Goal: Information Seeking & Learning: Learn about a topic

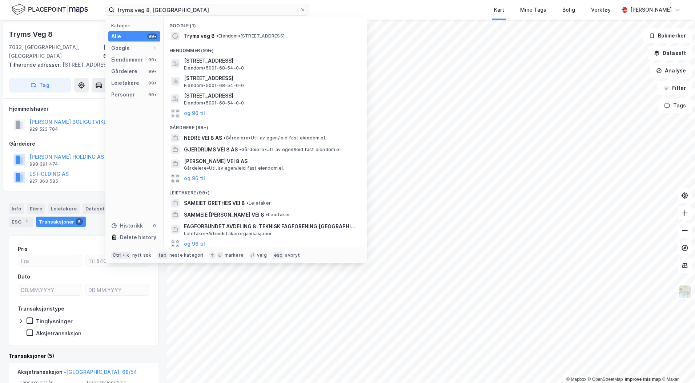
click at [184, 9] on input "tryms veg 8, [GEOGRAPHIC_DATA]" at bounding box center [207, 9] width 185 height 11
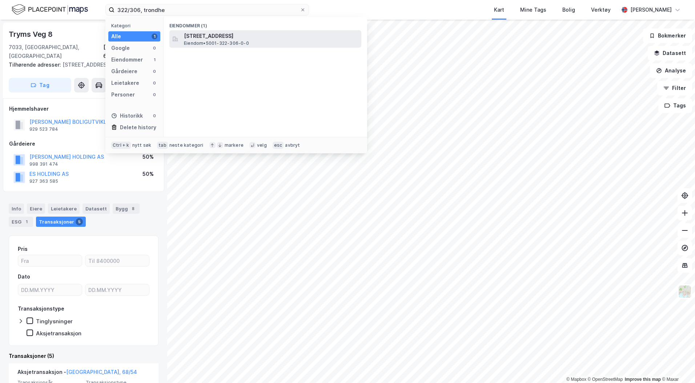
type input "322/306, trondhe"
click at [206, 41] on span "Eiendom • 5001-322-306-0-0" at bounding box center [216, 43] width 65 height 6
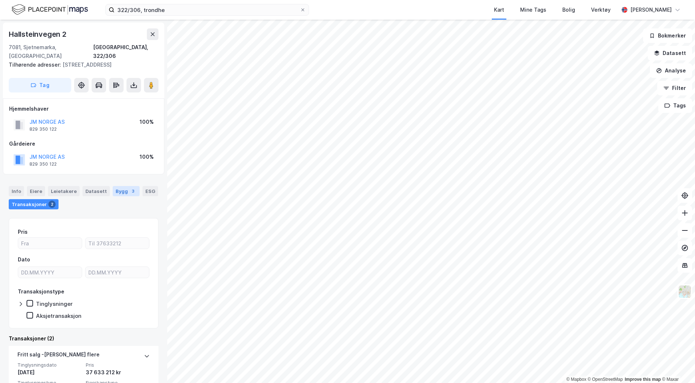
click at [129, 187] on div "3" at bounding box center [132, 190] width 7 height 7
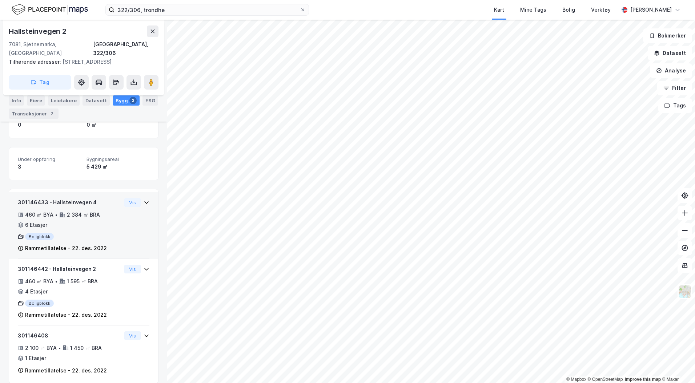
scroll to position [114, 0]
